Goal: Transaction & Acquisition: Subscribe to service/newsletter

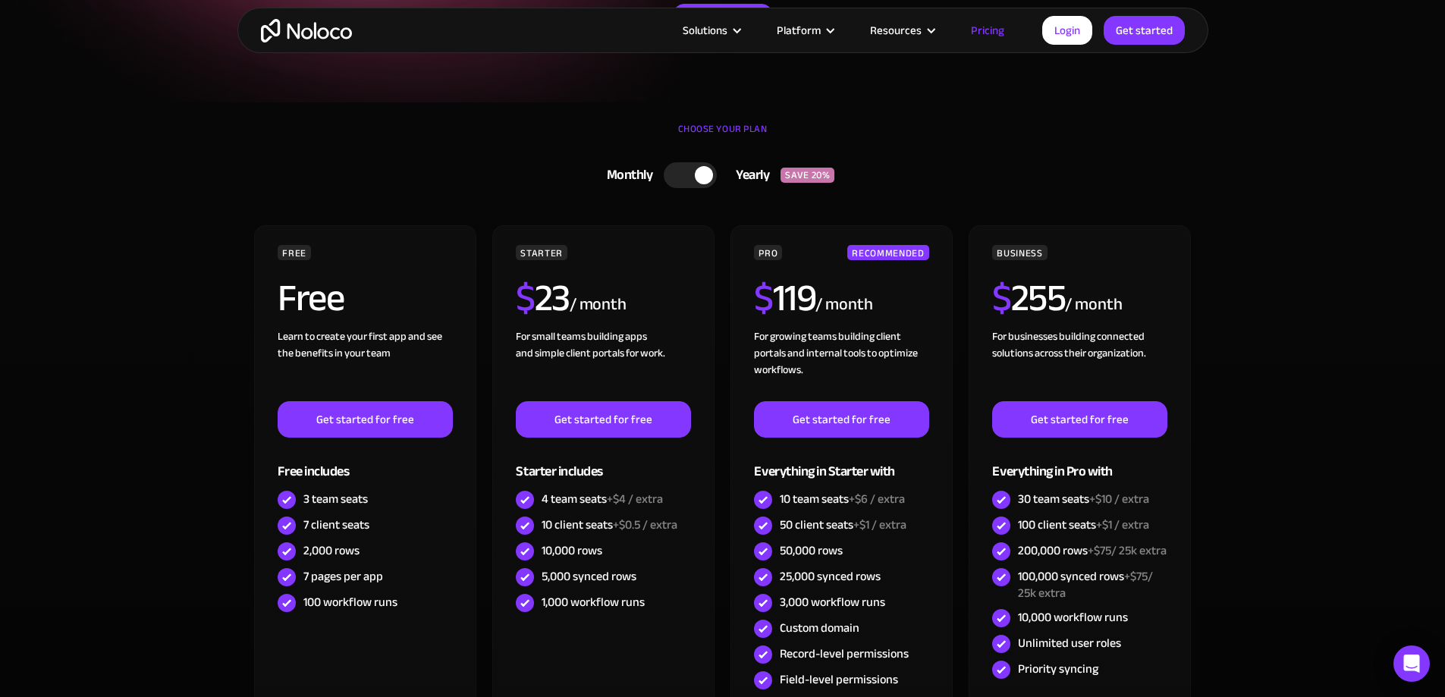
scroll to position [379, 0]
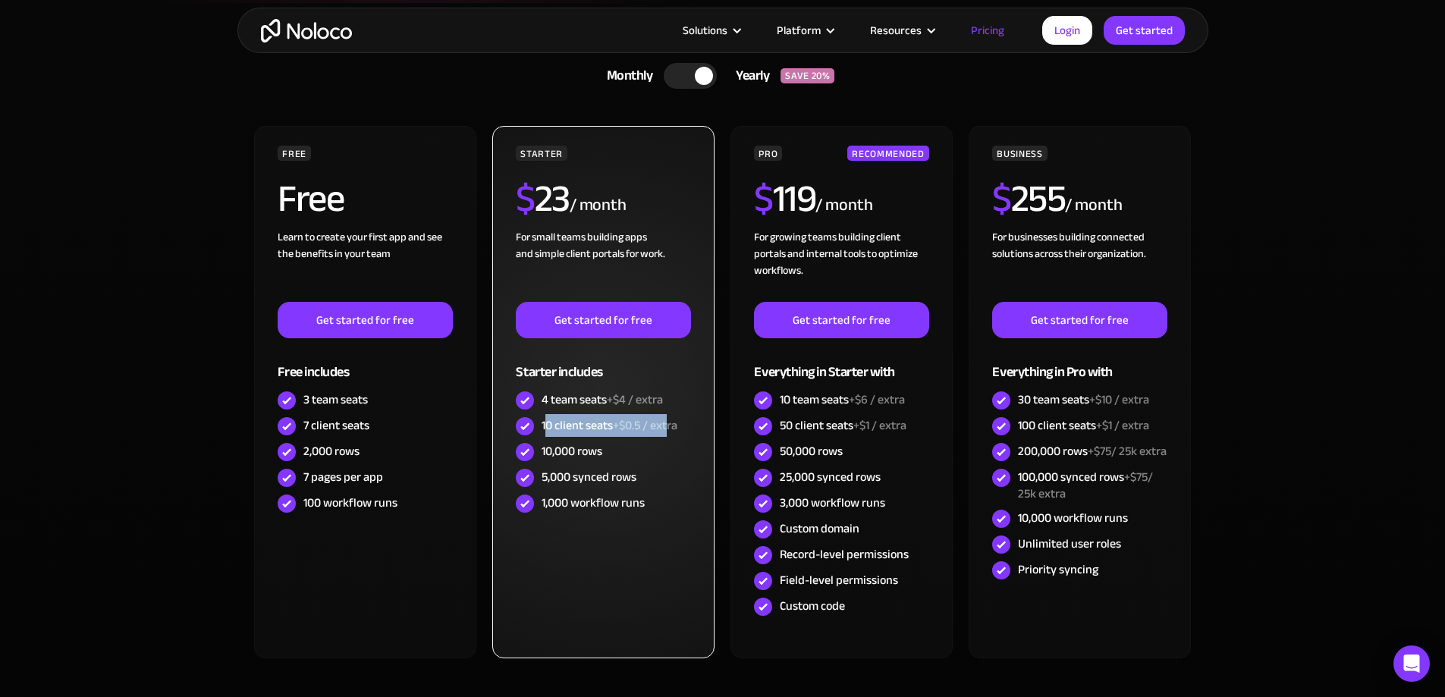
drag, startPoint x: 545, startPoint y: 430, endPoint x: 669, endPoint y: 430, distance: 123.6
click at [669, 430] on div "10 client seats +$0.5 / extra" at bounding box center [609, 425] width 136 height 17
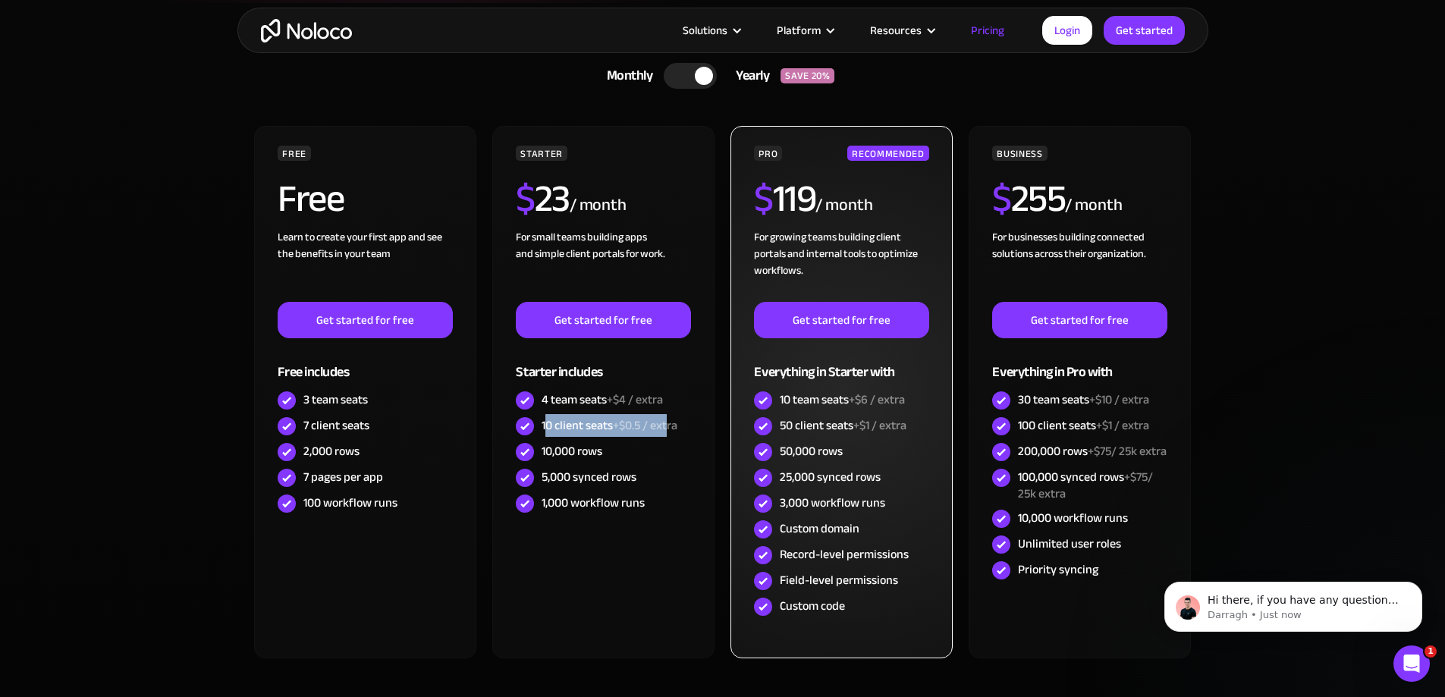
scroll to position [0, 0]
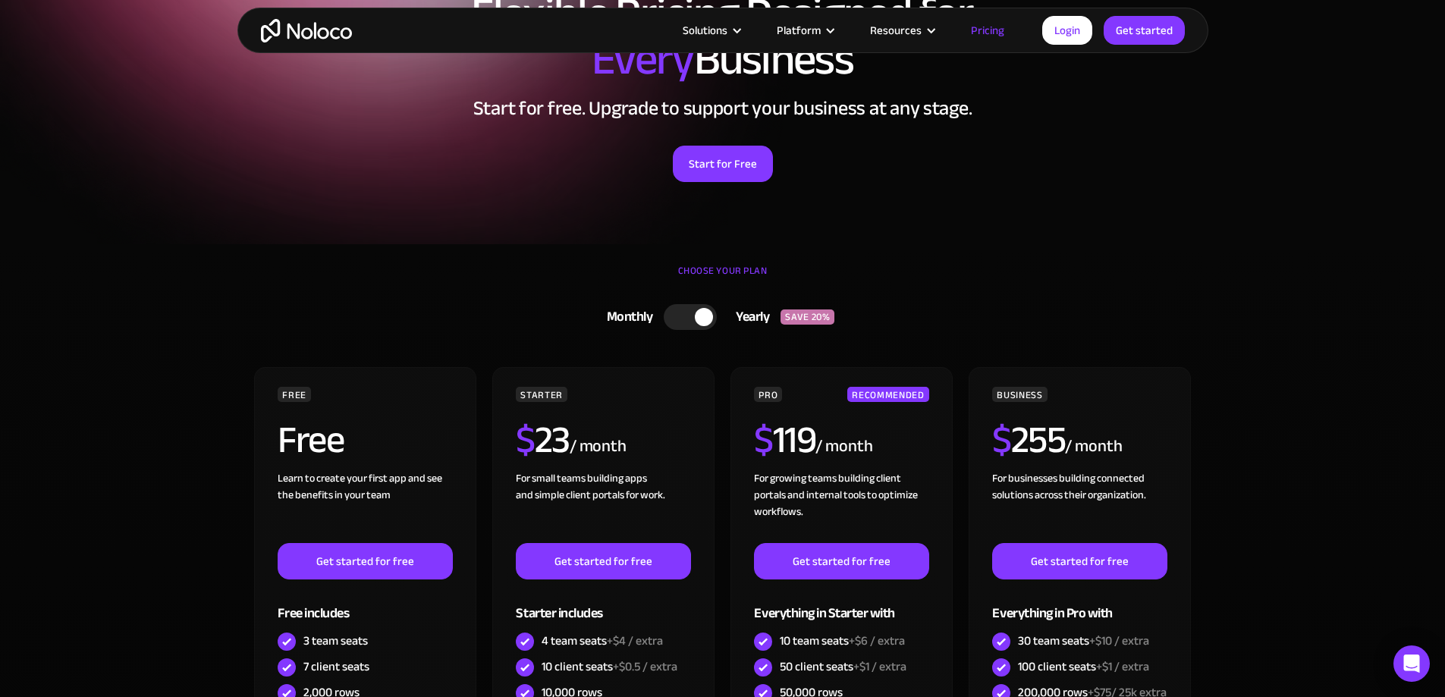
scroll to position [303, 0]
